Goal: Task Accomplishment & Management: Complete application form

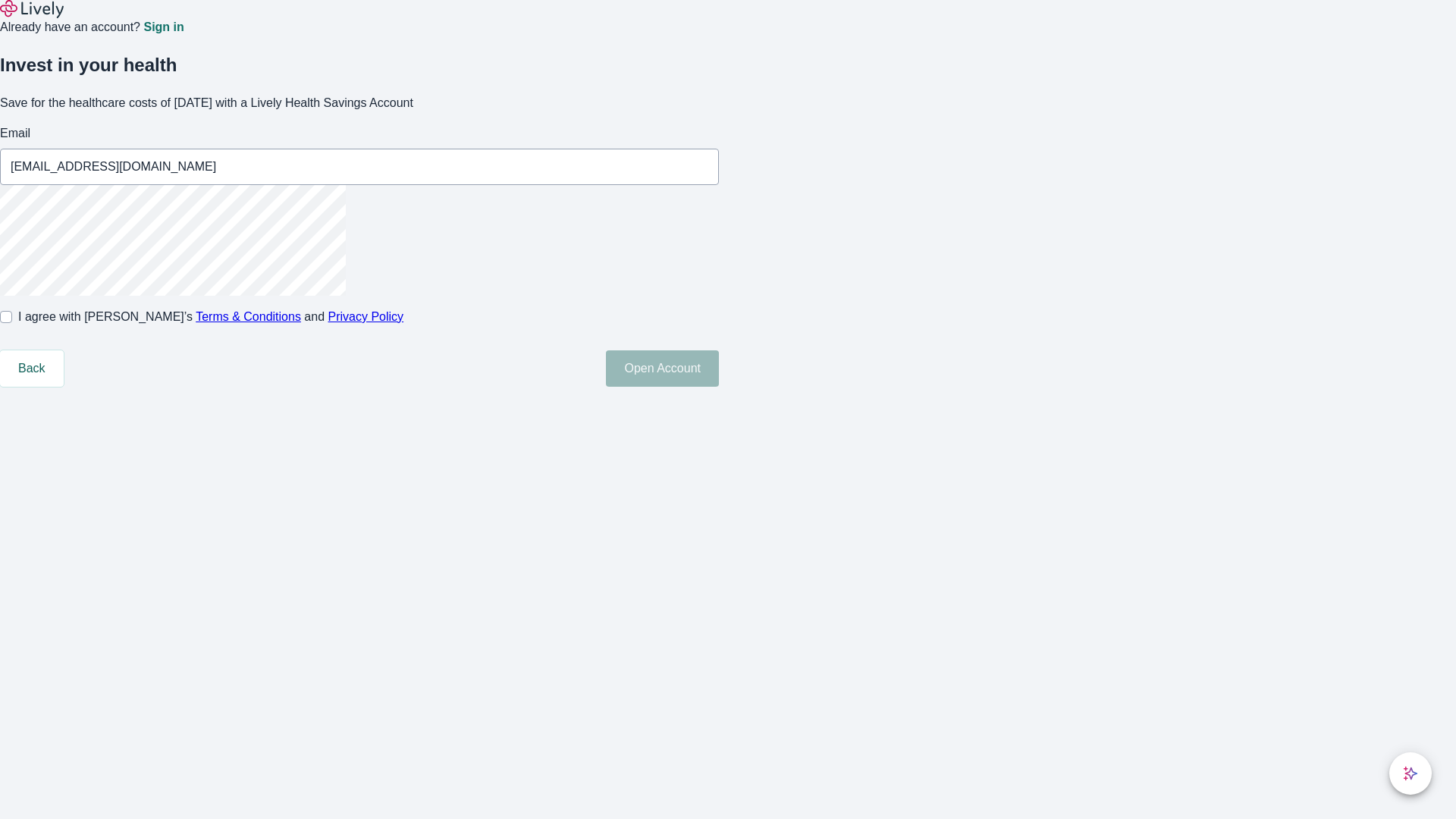
click at [12, 323] on input "I agree with Lively’s Terms & Conditions and Privacy Policy" at bounding box center [6, 317] width 12 height 12
checkbox input "true"
click at [719, 387] on button "Open Account" at bounding box center [662, 368] width 113 height 36
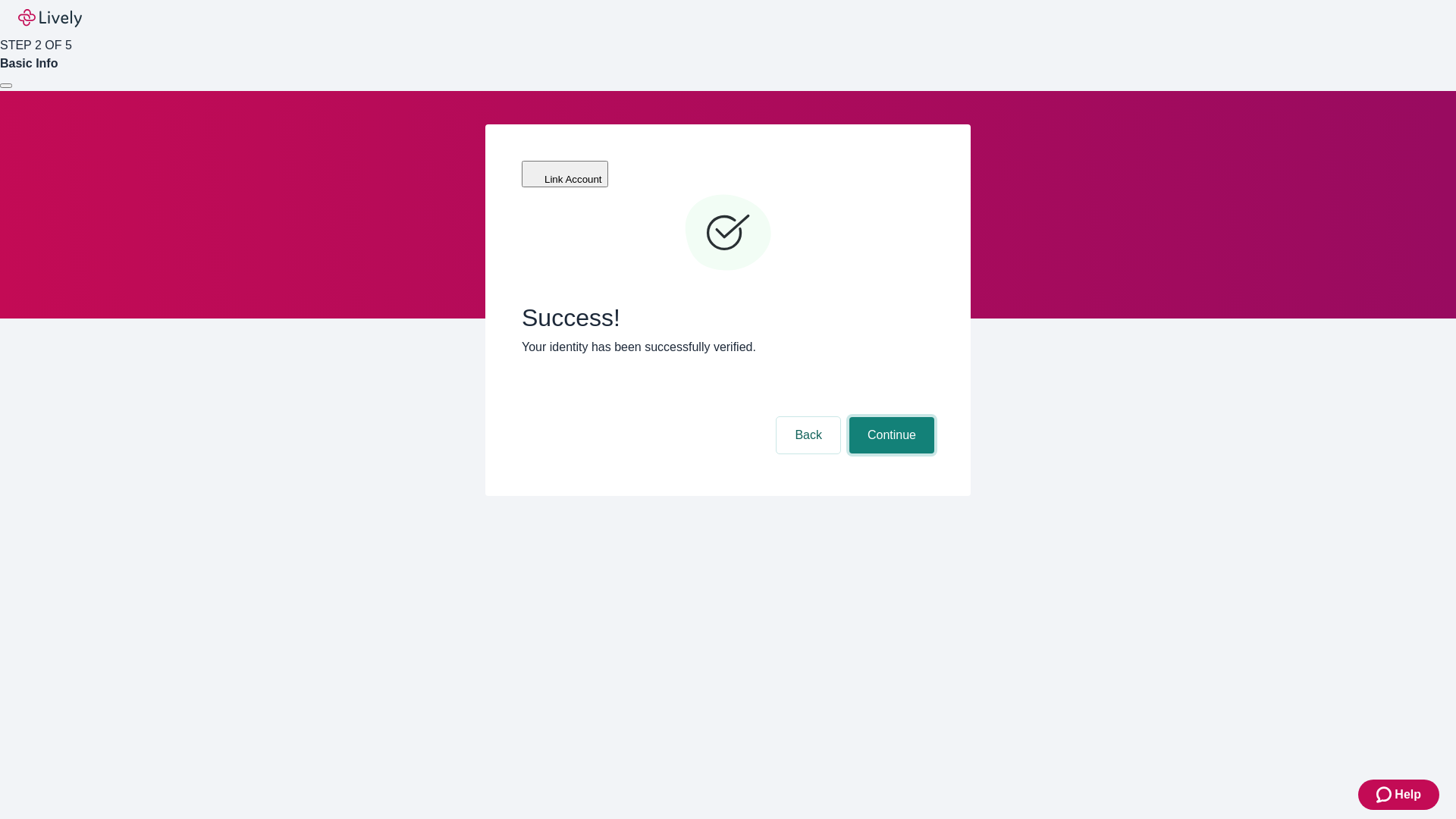
click at [890, 417] on button "Continue" at bounding box center [892, 435] width 85 height 36
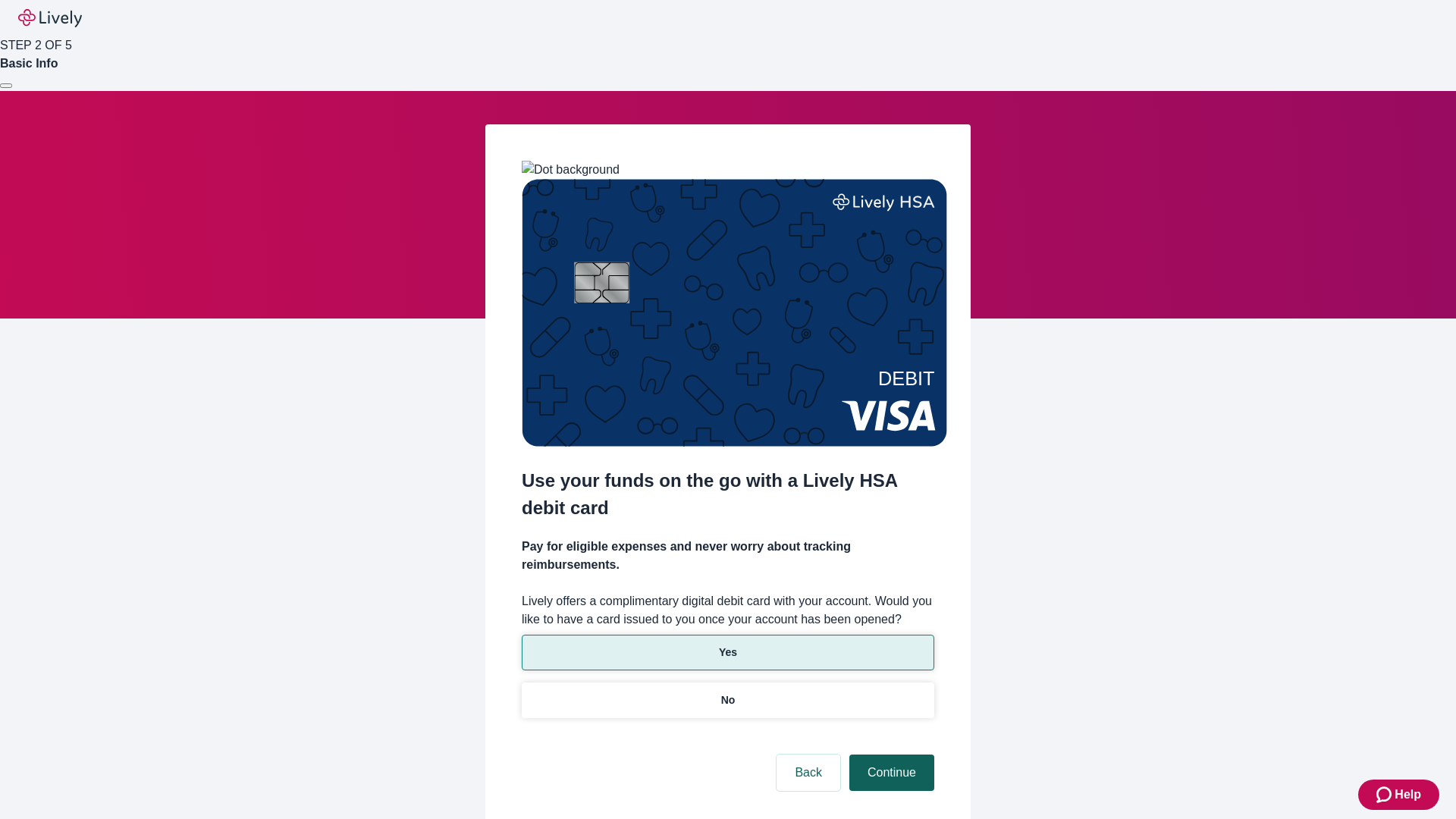
click at [727, 693] on p "No" at bounding box center [728, 701] width 14 height 16
click at [890, 755] on button "Continue" at bounding box center [892, 773] width 85 height 36
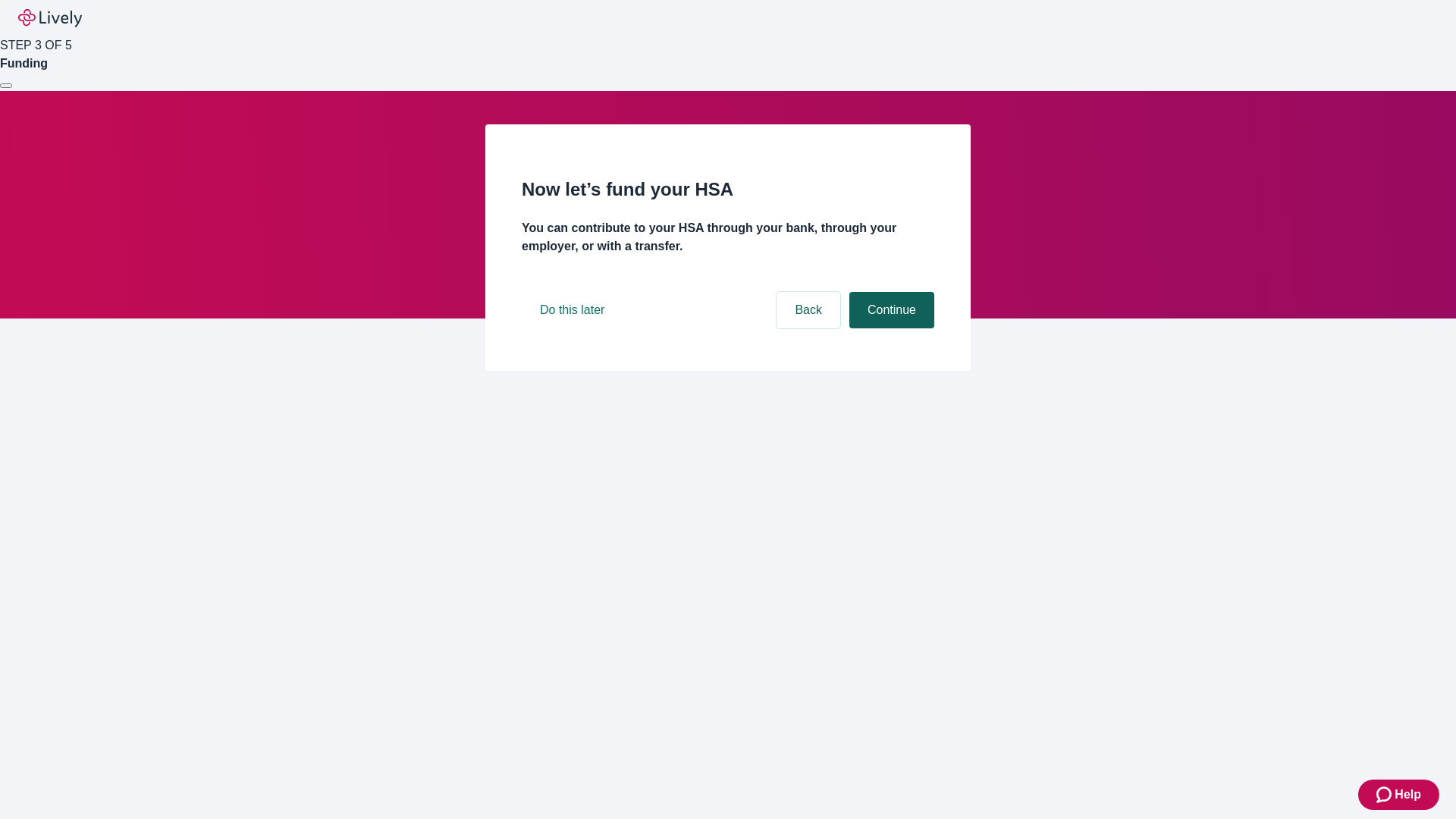
click at [890, 328] on button "Continue" at bounding box center [892, 310] width 85 height 36
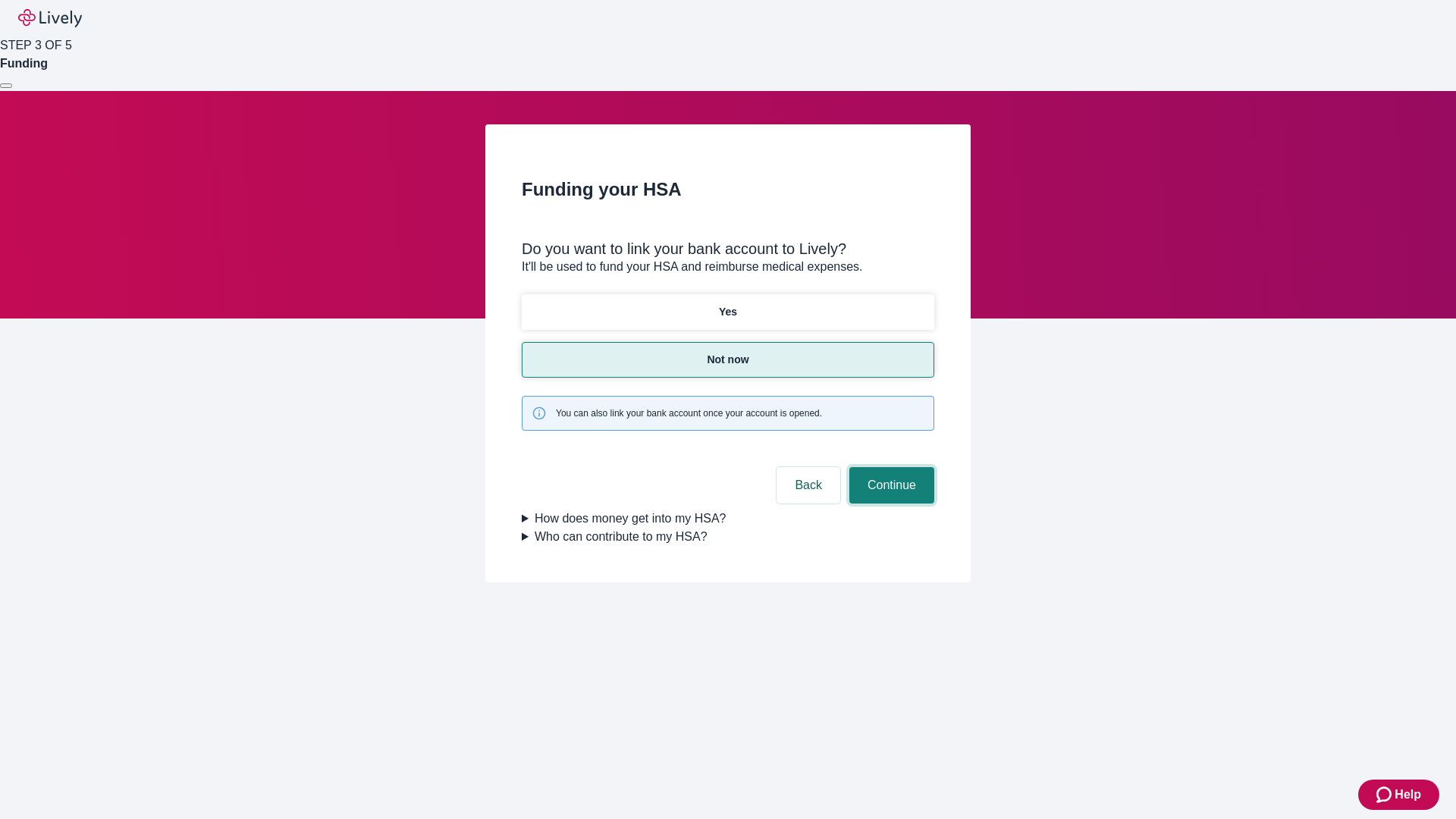
click at [890, 467] on button "Continue" at bounding box center [892, 485] width 85 height 36
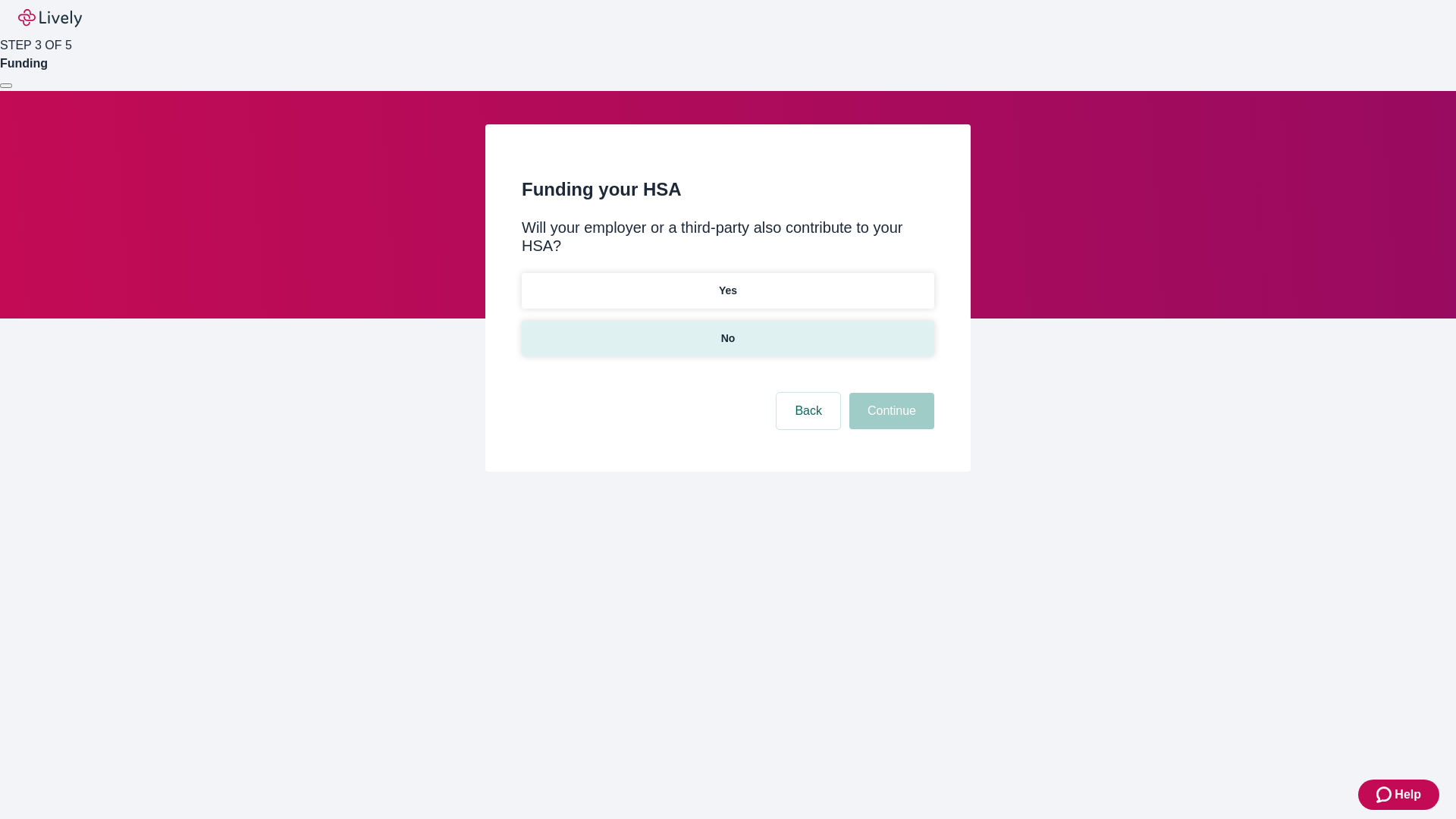
click at [727, 331] on p "No" at bounding box center [728, 339] width 14 height 16
click at [890, 393] on button "Continue" at bounding box center [892, 411] width 85 height 36
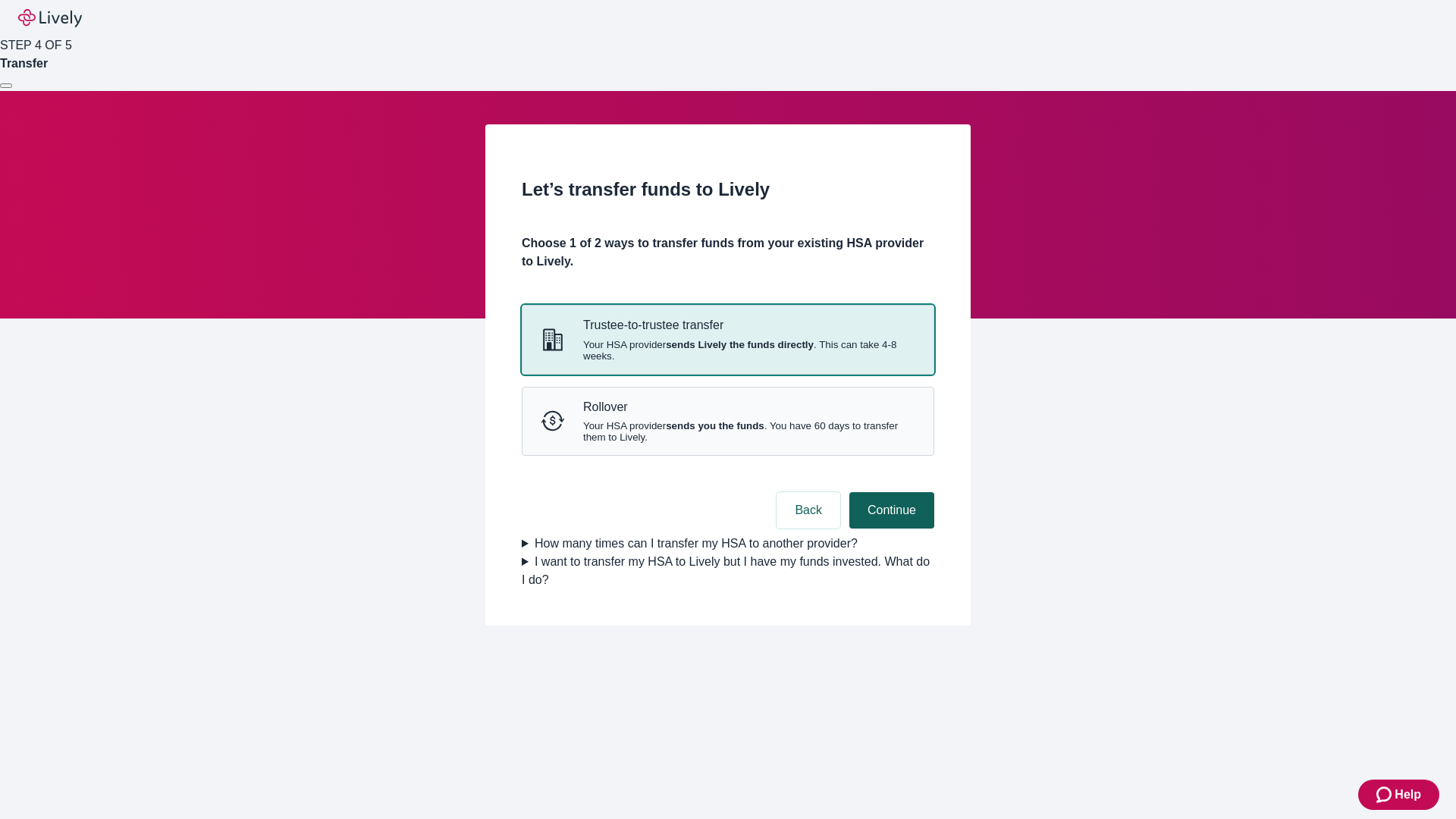
click at [727, 350] on strong "sends Lively the funds directly" at bounding box center [740, 344] width 148 height 11
click at [890, 529] on button "Continue" at bounding box center [892, 510] width 85 height 36
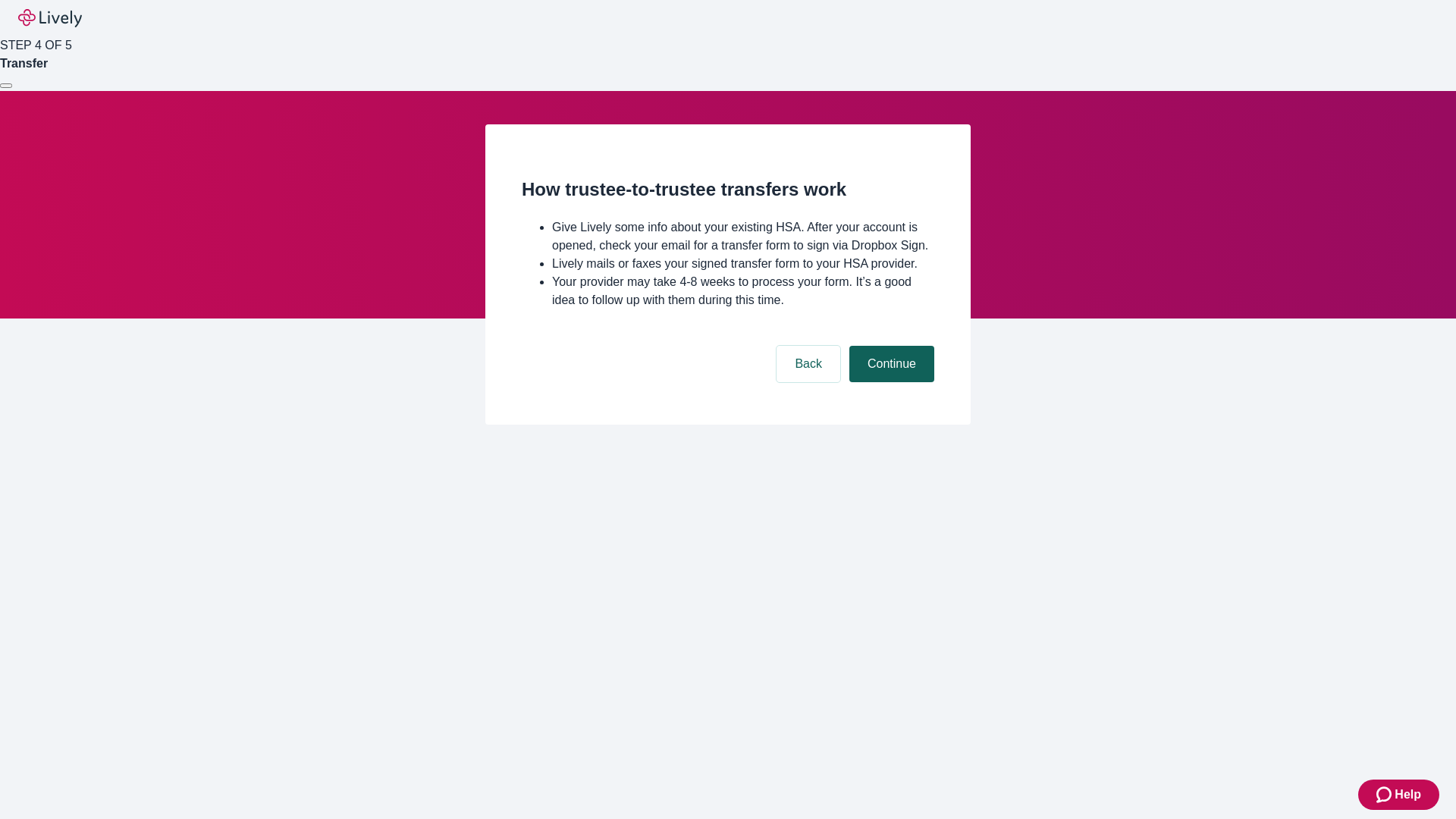
click at [890, 382] on button "Continue" at bounding box center [892, 364] width 85 height 36
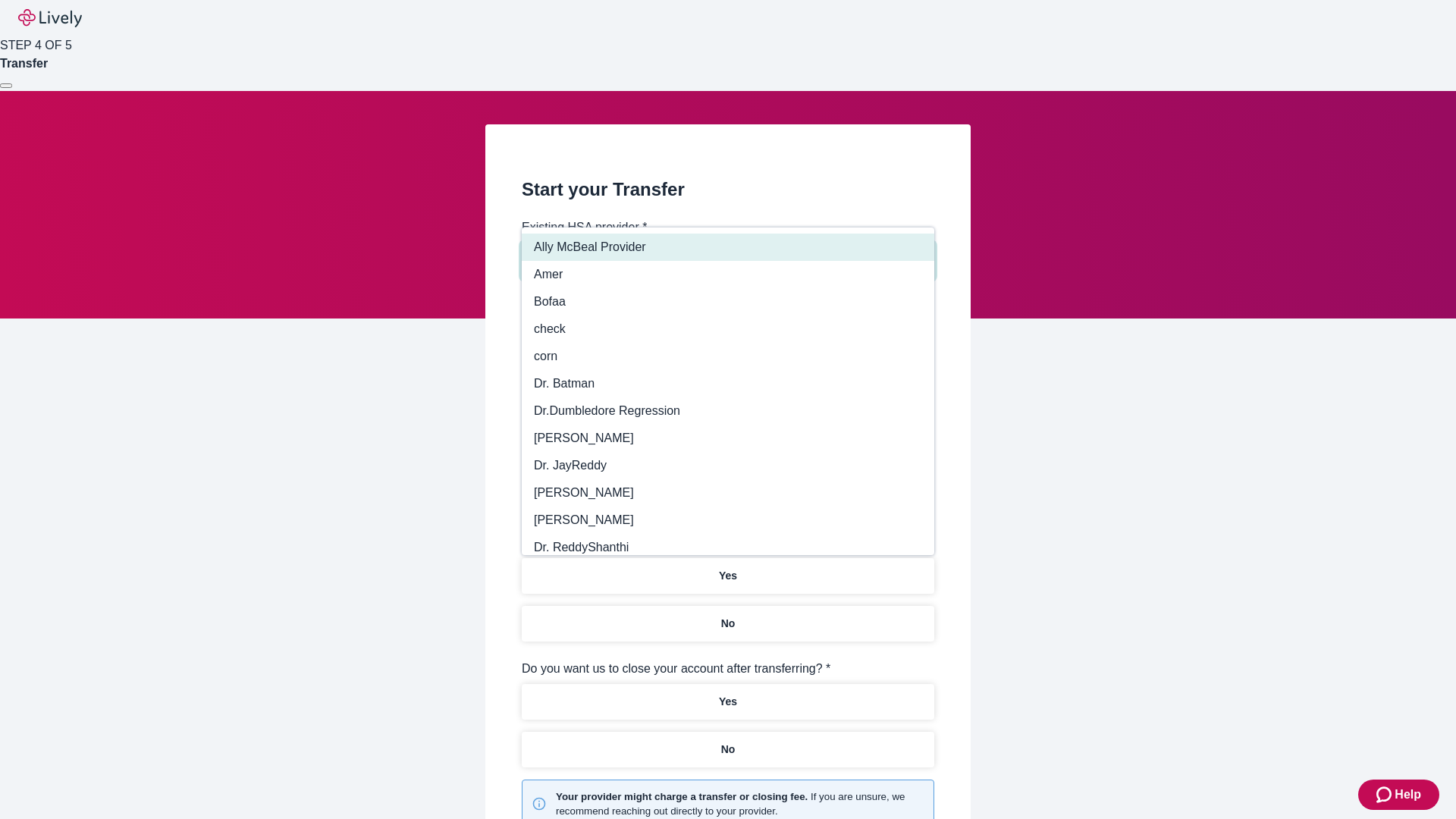
type input "Other"
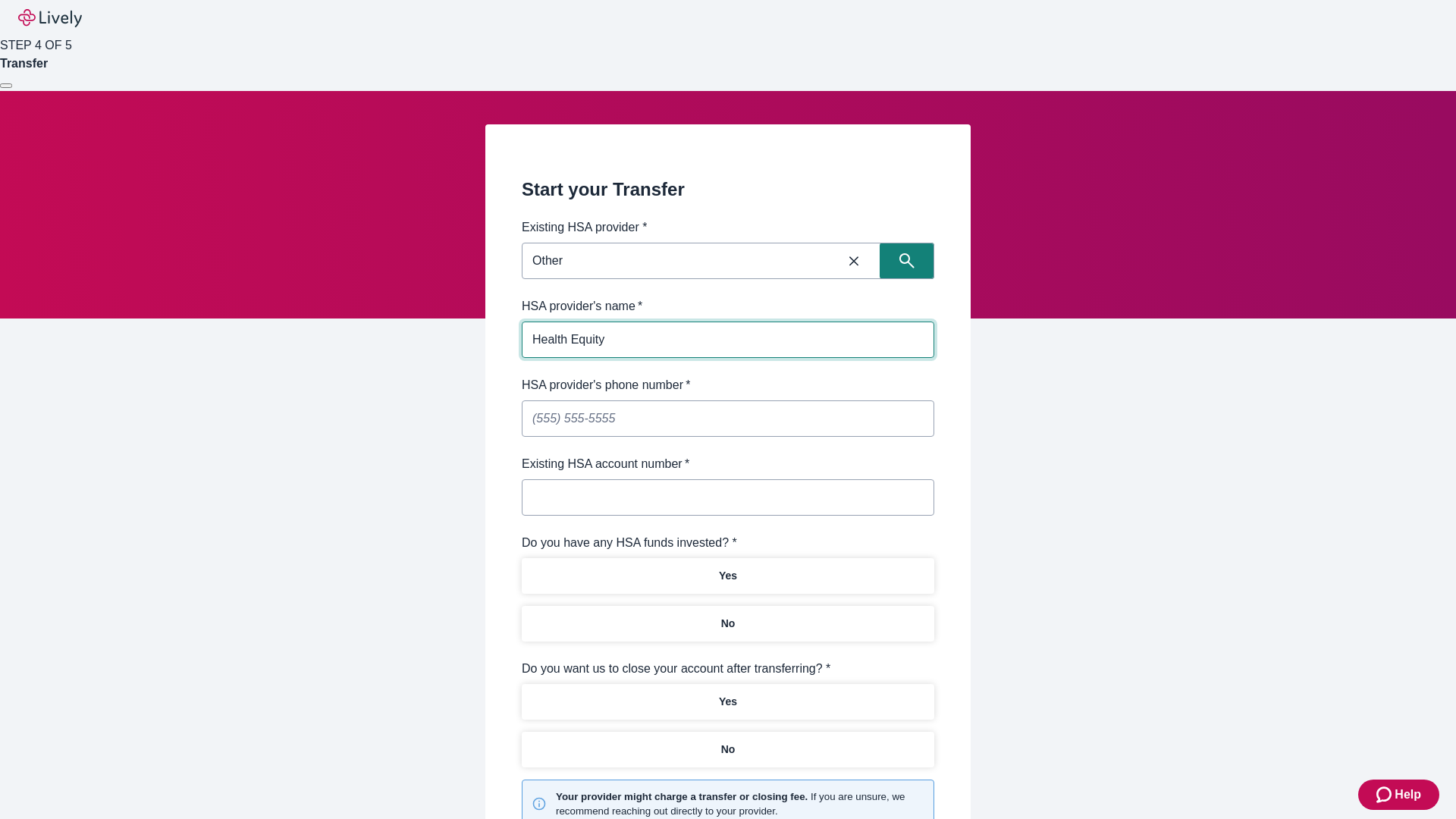
type input "Health Equity"
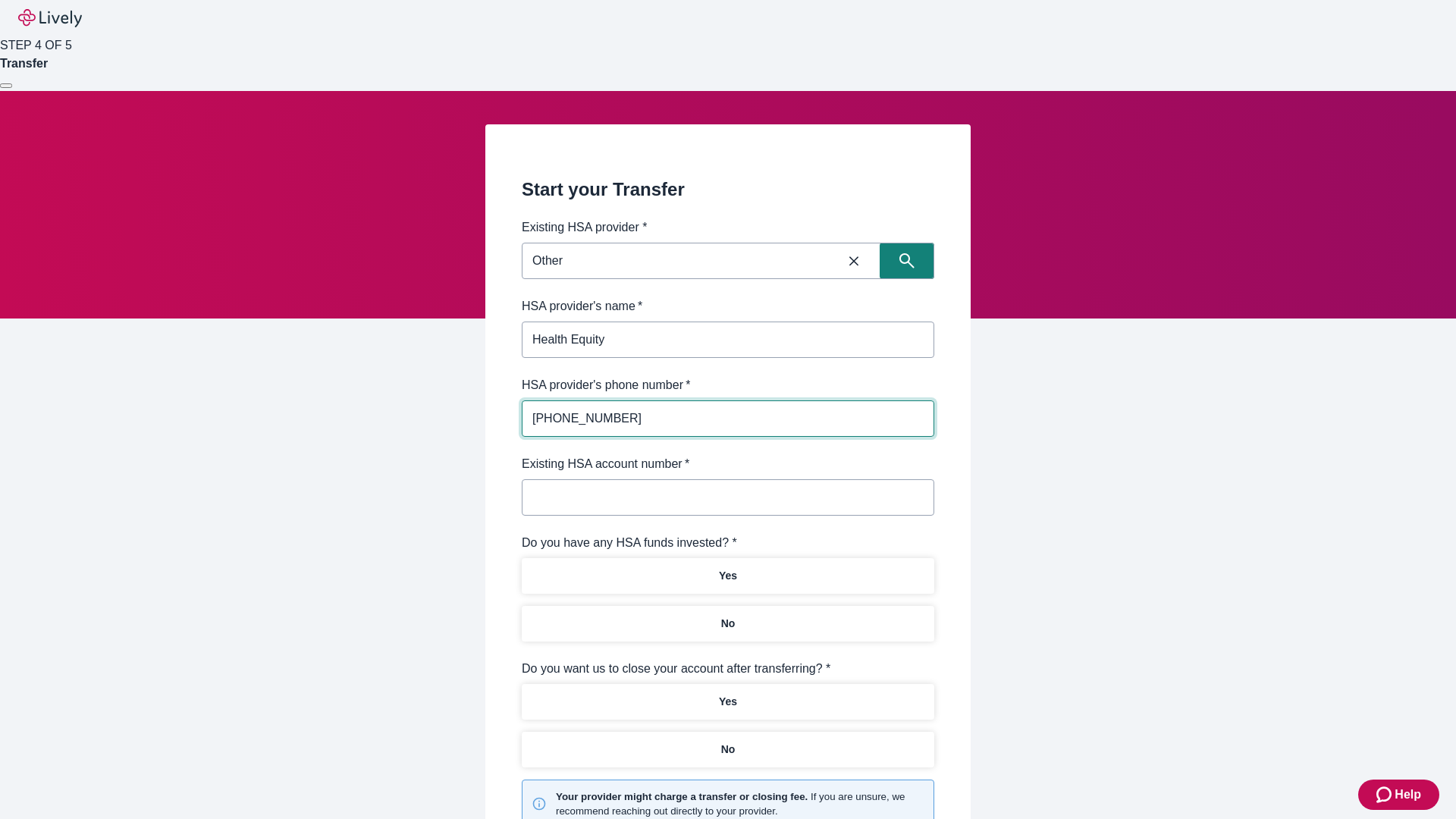
type input "[PHONE_NUMBER]"
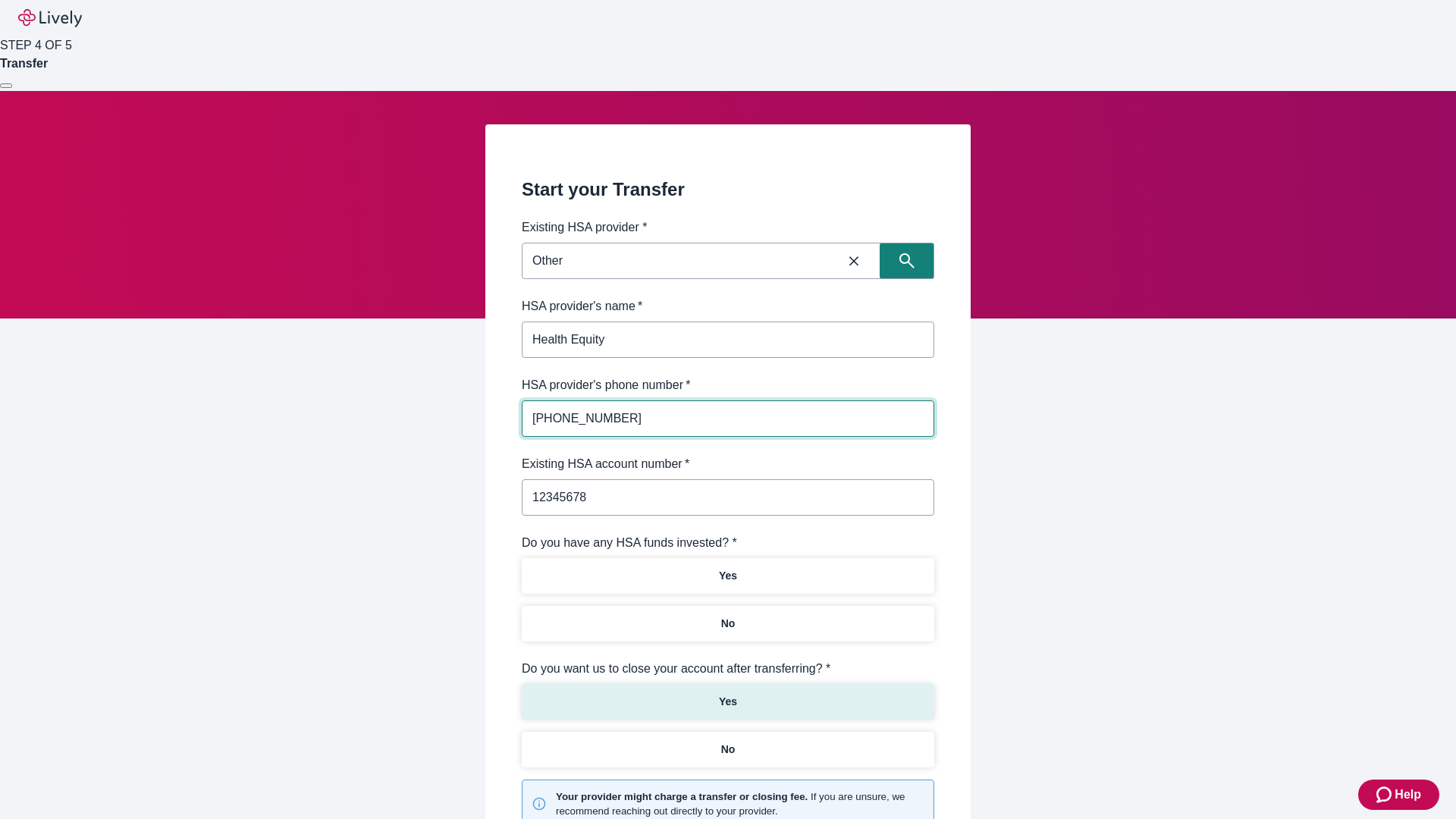
type input "12345678"
click at [727, 616] on p "No" at bounding box center [728, 624] width 14 height 16
click at [727, 694] on p "Yes" at bounding box center [728, 702] width 18 height 16
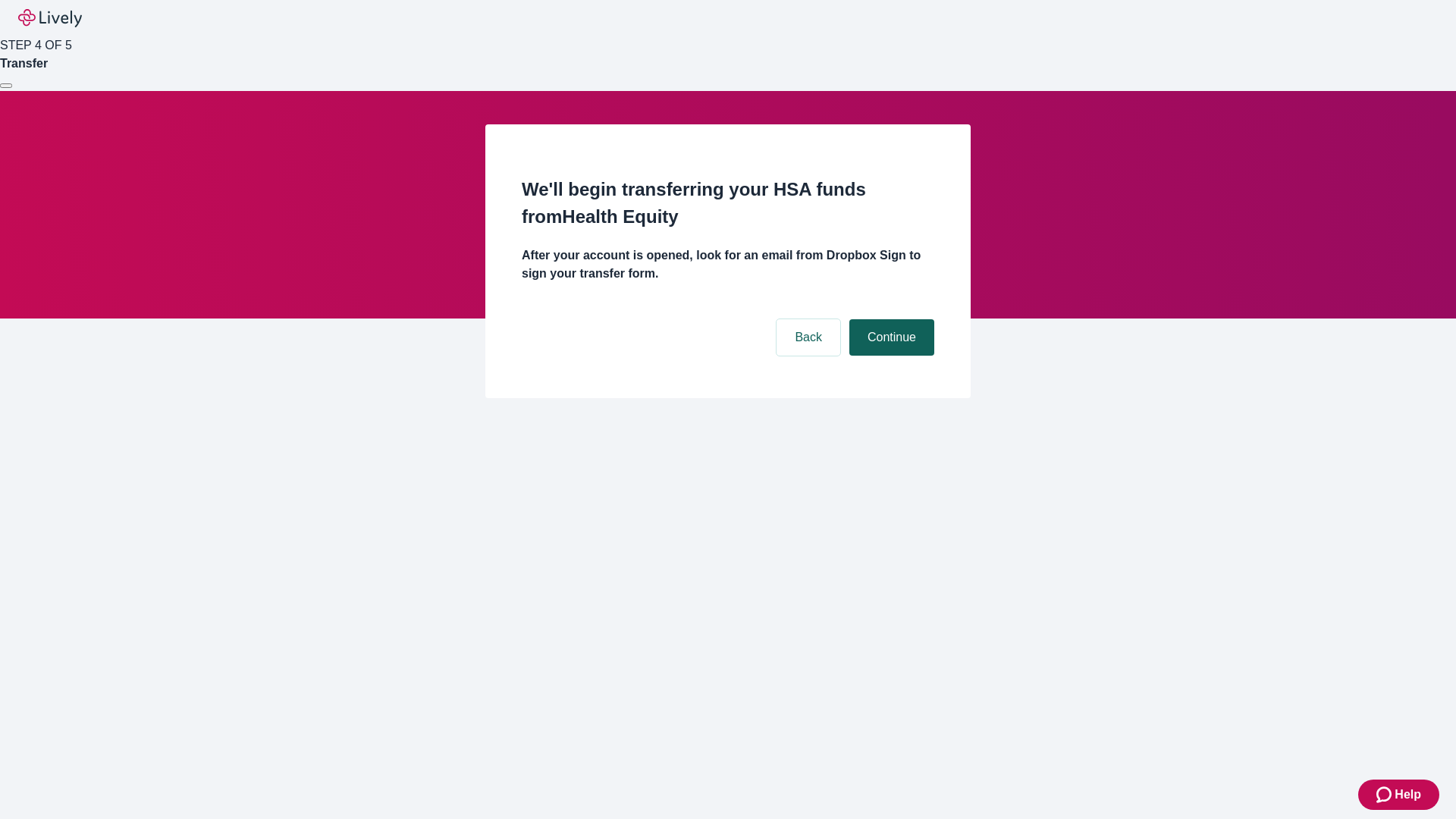
click at [890, 319] on button "Continue" at bounding box center [892, 337] width 85 height 36
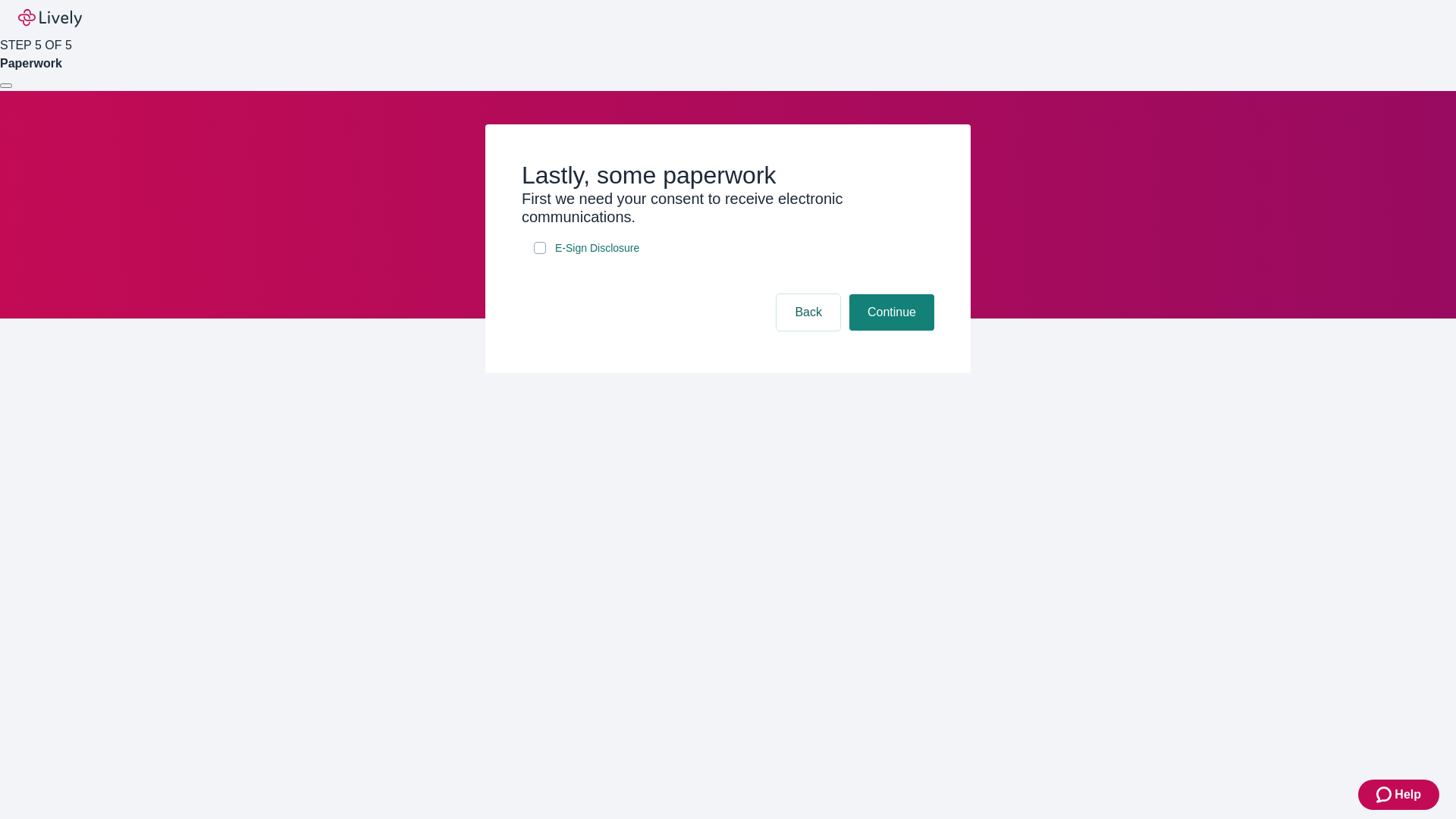
click at [540, 254] on input "E-Sign Disclosure" at bounding box center [540, 248] width 12 height 12
checkbox input "true"
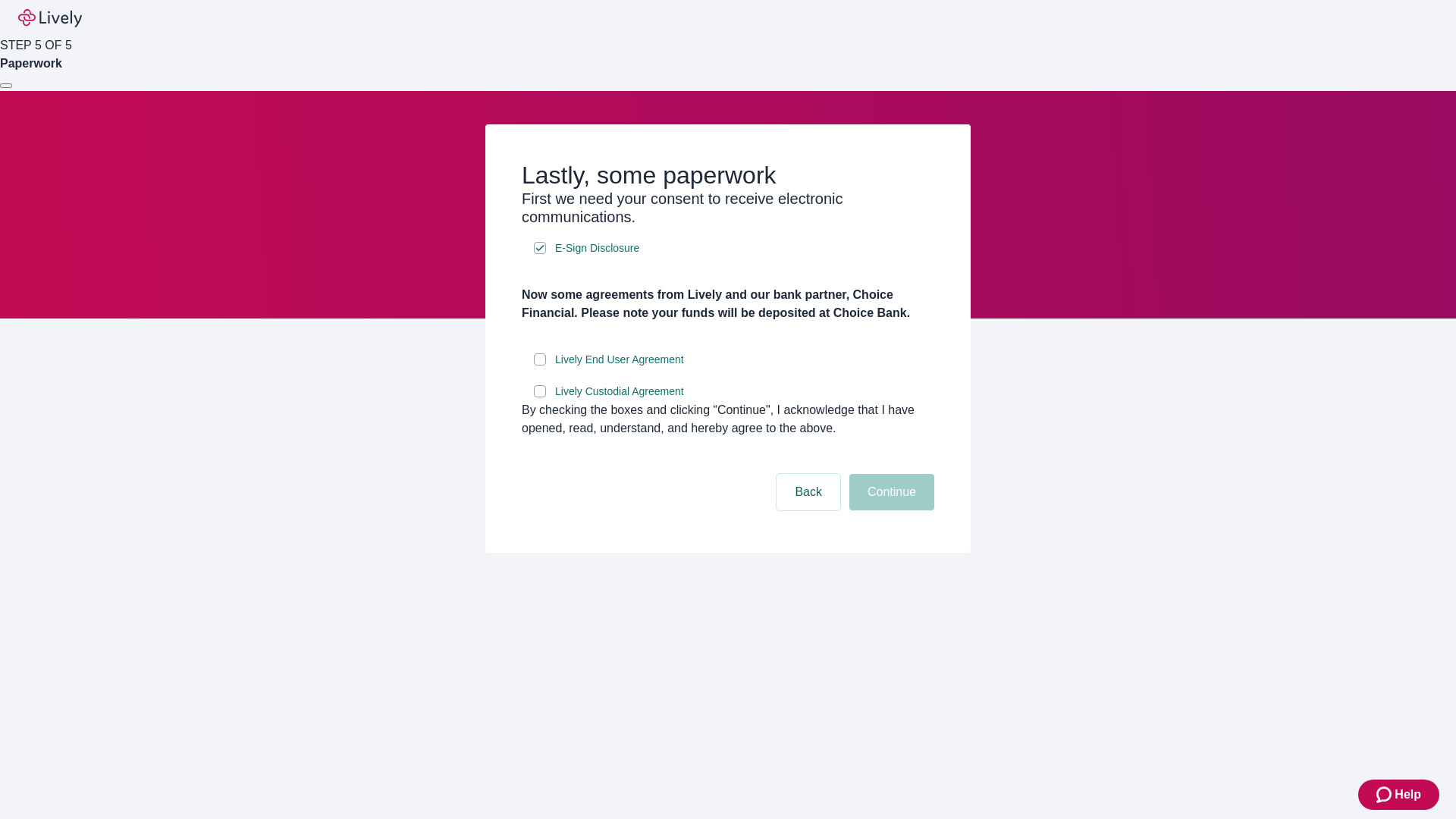
click at [540, 366] on input "Lively End User Agreement" at bounding box center [540, 359] width 12 height 12
checkbox input "true"
click at [540, 397] on input "Lively Custodial Agreement" at bounding box center [540, 391] width 12 height 12
checkbox input "true"
click at [890, 511] on button "Continue" at bounding box center [892, 492] width 85 height 36
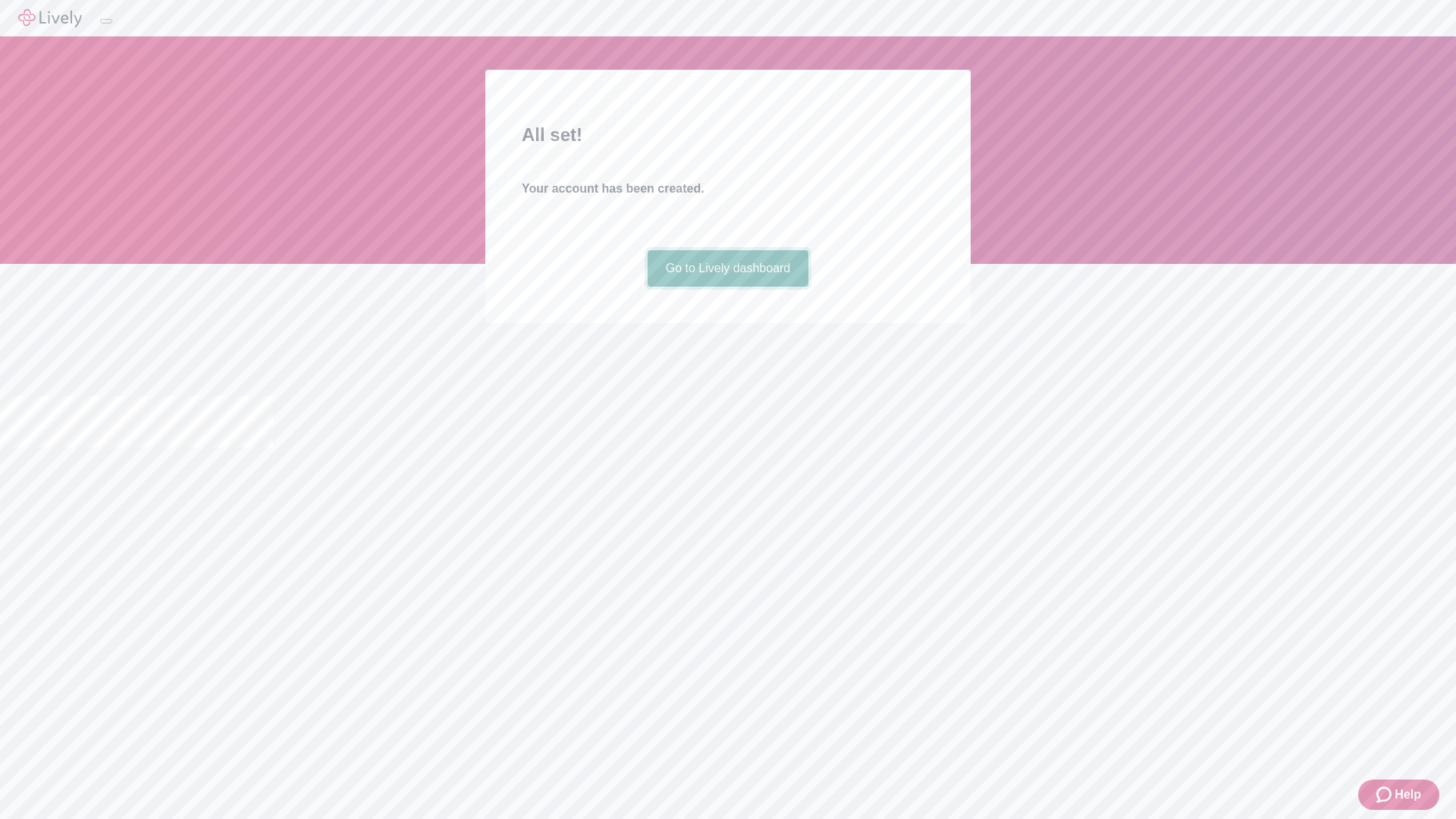
click at [727, 287] on link "Go to Lively dashboard" at bounding box center [729, 268] width 162 height 36
